Goal: Information Seeking & Learning: Find specific fact

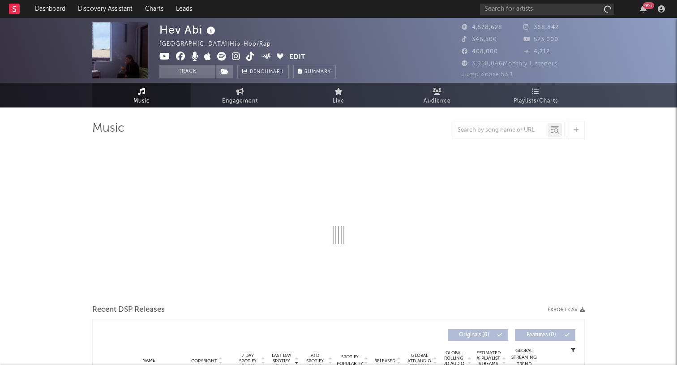
select select "6m"
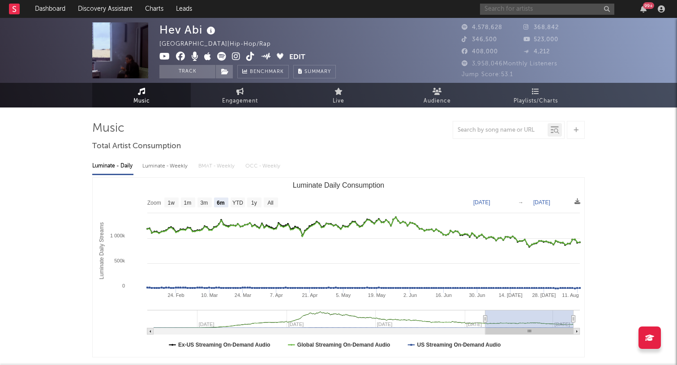
click at [509, 11] on input "text" at bounding box center [547, 9] width 134 height 11
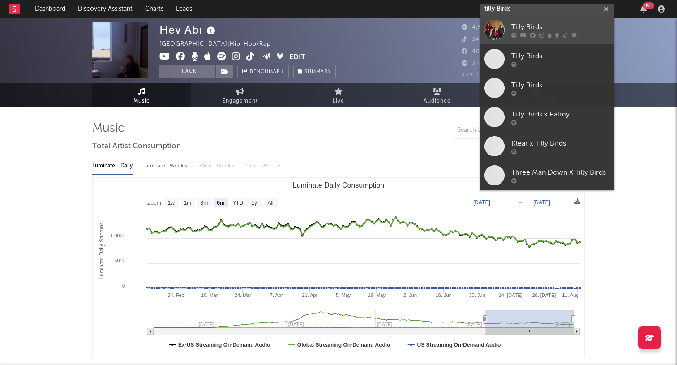
type input "tilly Birds"
click at [516, 30] on div "Tilly Birds" at bounding box center [561, 26] width 99 height 11
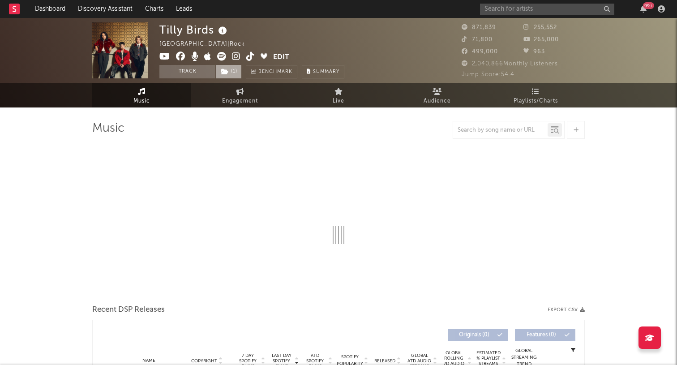
select select "6m"
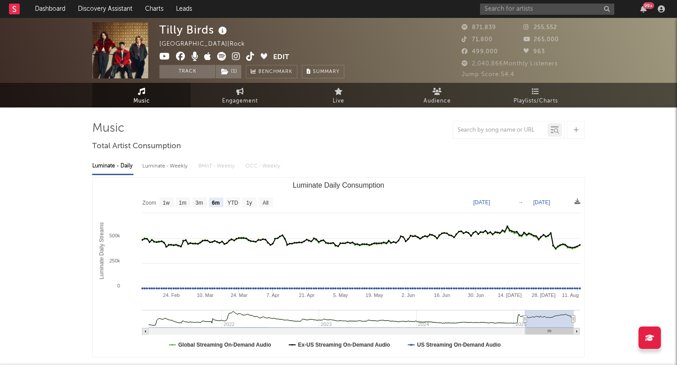
drag, startPoint x: 473, startPoint y: 63, endPoint x: 566, endPoint y: 63, distance: 93.6
click at [566, 63] on div "2,040,866 Monthly Listeners" at bounding box center [523, 64] width 123 height 11
copy span "2,040,866 Monthly Listeners"
click at [485, 50] on span "499,000" at bounding box center [480, 52] width 36 height 6
copy span "871,839"
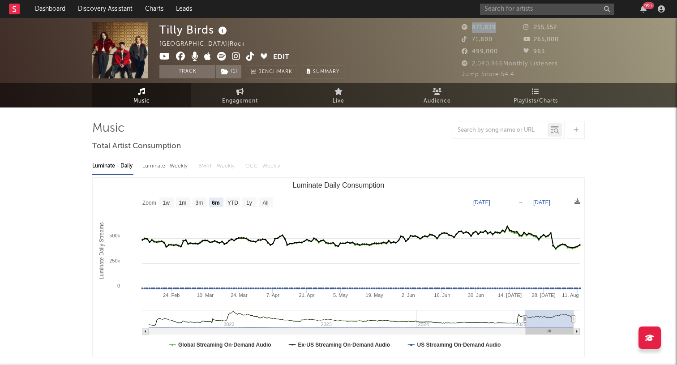
drag, startPoint x: 472, startPoint y: 27, endPoint x: 500, endPoint y: 27, distance: 27.8
click at [500, 27] on div "871,839" at bounding box center [493, 27] width 62 height 11
click at [504, 60] on div "2,040,866 Monthly Listeners" at bounding box center [523, 64] width 123 height 11
drag, startPoint x: 472, startPoint y: 40, endPoint x: 496, endPoint y: 40, distance: 24.2
click at [496, 40] on div "71,800" at bounding box center [493, 39] width 62 height 11
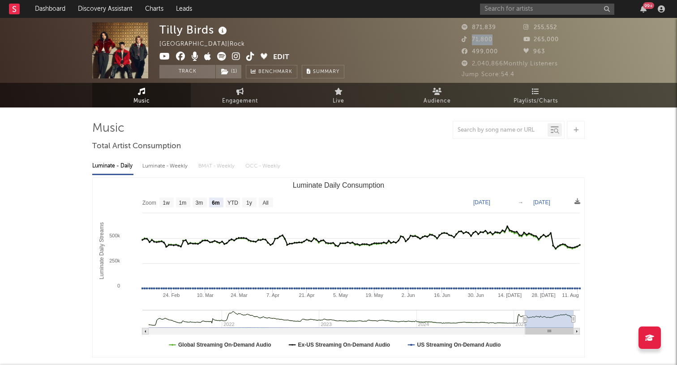
copy span "71,800"
click at [536, 43] on div "265,000" at bounding box center [555, 39] width 62 height 11
drag, startPoint x: 566, startPoint y: 29, endPoint x: 536, endPoint y: 29, distance: 30.0
click at [536, 29] on div "255,552" at bounding box center [555, 27] width 62 height 11
click at [534, 29] on span "255,552" at bounding box center [541, 28] width 34 height 6
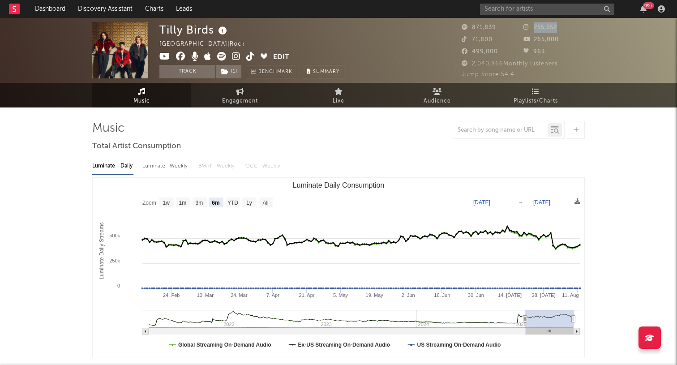
click at [534, 29] on span "255,552" at bounding box center [541, 28] width 34 height 6
copy span "255,552"
drag, startPoint x: 472, startPoint y: 62, endPoint x: 513, endPoint y: 63, distance: 41.7
click at [513, 63] on span "2,040,866 Monthly Listeners" at bounding box center [510, 64] width 96 height 6
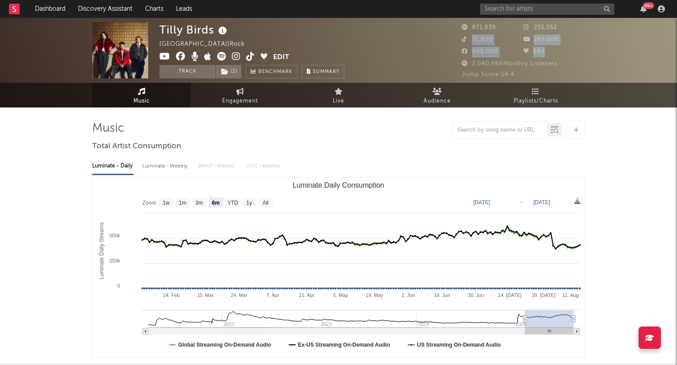
drag, startPoint x: 471, startPoint y: 39, endPoint x: 564, endPoint y: 47, distance: 93.1
click at [564, 47] on div "871,839 255,552 71,800 265,000 499,000 963" at bounding box center [523, 40] width 123 height 36
click at [569, 37] on div "265,000" at bounding box center [555, 39] width 62 height 11
drag, startPoint x: 568, startPoint y: 39, endPoint x: 533, endPoint y: 41, distance: 34.1
click at [533, 41] on div "265,000" at bounding box center [555, 39] width 62 height 11
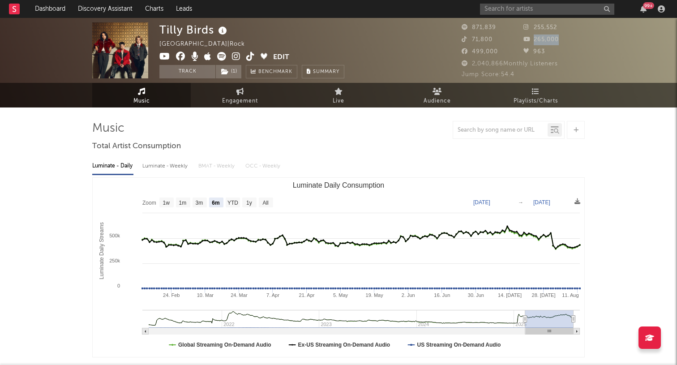
copy span "265,000"
drag, startPoint x: 474, startPoint y: 28, endPoint x: 497, endPoint y: 28, distance: 22.4
click at [497, 28] on div "871,839" at bounding box center [493, 27] width 62 height 11
click at [499, 28] on div "871,839" at bounding box center [493, 27] width 62 height 11
drag, startPoint x: 497, startPoint y: 28, endPoint x: 473, endPoint y: 29, distance: 24.7
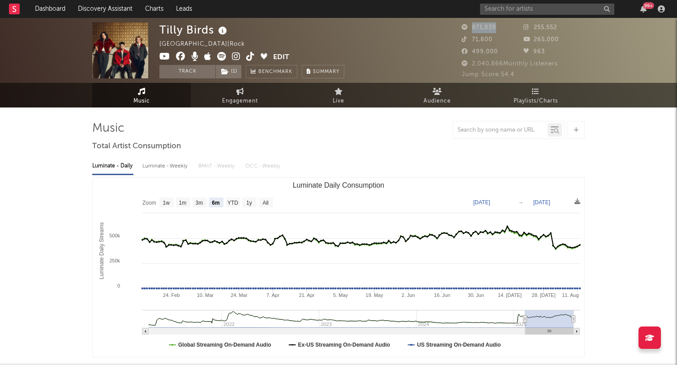
click at [473, 29] on div "871,839" at bounding box center [493, 27] width 62 height 11
copy span "871,839"
